Goal: Contribute content

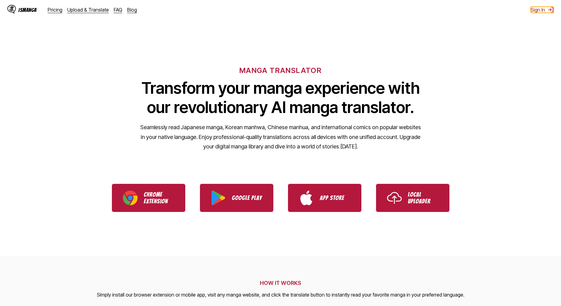
click at [539, 11] on button "Sign In" at bounding box center [542, 10] width 23 height 6
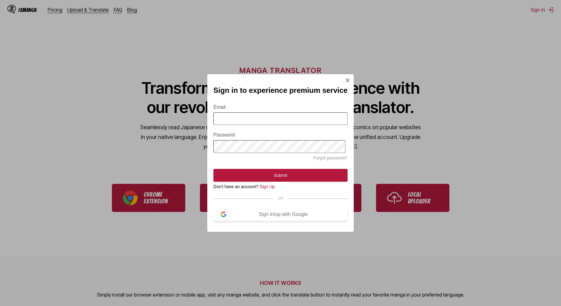
click at [246, 216] on div "Sign in/up with Google" at bounding box center [283, 215] width 114 height 6
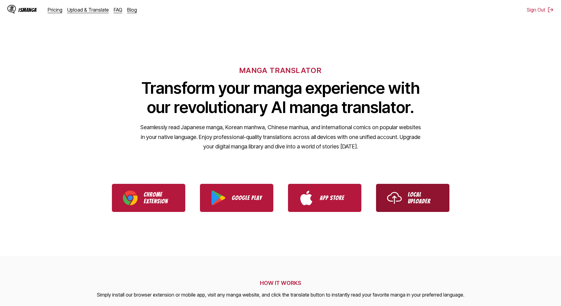
click at [411, 204] on p "Local Uploader" at bounding box center [423, 197] width 31 height 13
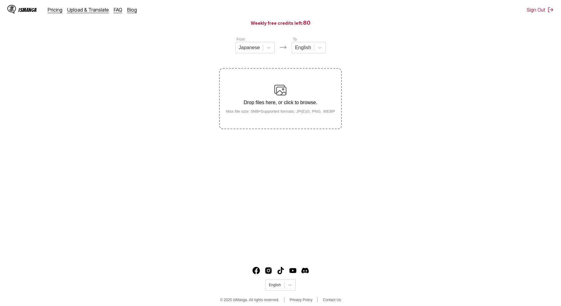
scroll to position [67, 0]
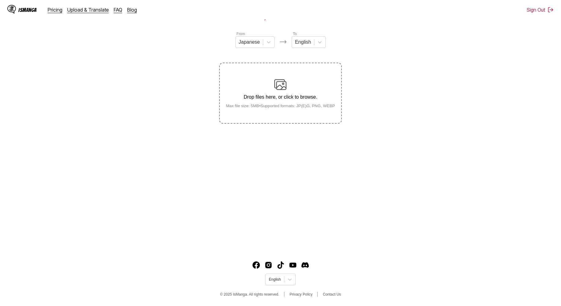
click at [239, 102] on div "Drop files here, or click to browse. Max file size: 5MB • Supported formats: JP…" at bounding box center [280, 94] width 119 height 30
click at [0, 0] on input "Drop files here, or click to browse. Max file size: 5MB • Supported formats: JP…" at bounding box center [0, 0] width 0 height 0
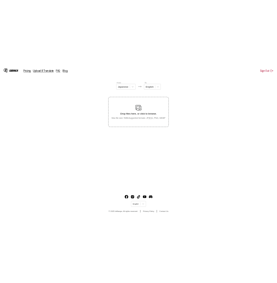
scroll to position [0, 0]
